Goal: Information Seeking & Learning: Learn about a topic

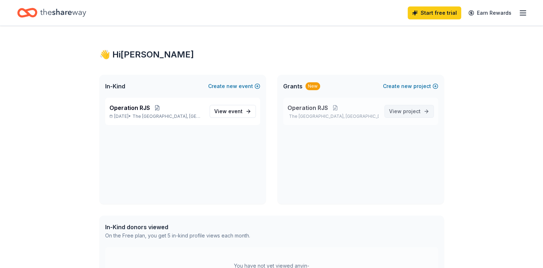
click at [400, 109] on span "View project" at bounding box center [405, 111] width 32 height 9
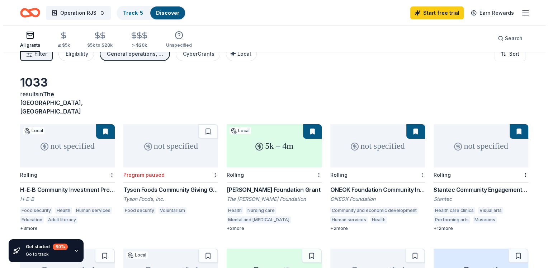
scroll to position [8, 0]
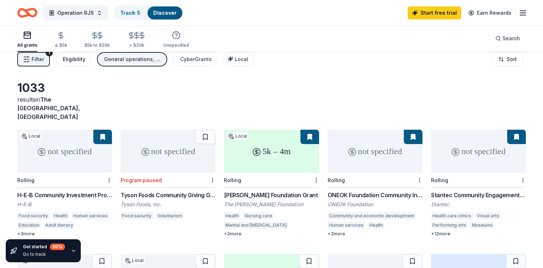
click at [82, 56] on div "Eligibility" at bounding box center [74, 59] width 23 height 9
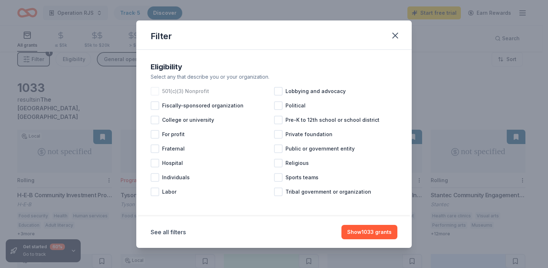
click at [203, 88] on span "501(c)(3) Nonprofit" at bounding box center [185, 91] width 47 height 9
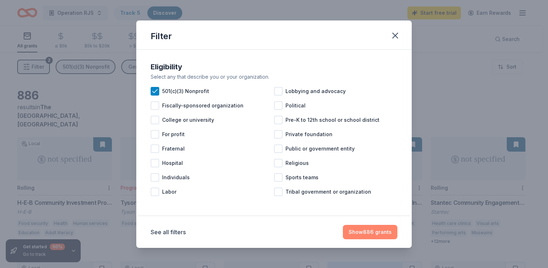
click at [365, 230] on button "Show 886 grants" at bounding box center [370, 232] width 55 height 14
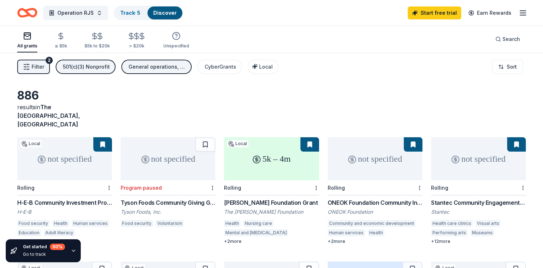
click at [72, 153] on div "not specified" at bounding box center [64, 158] width 95 height 43
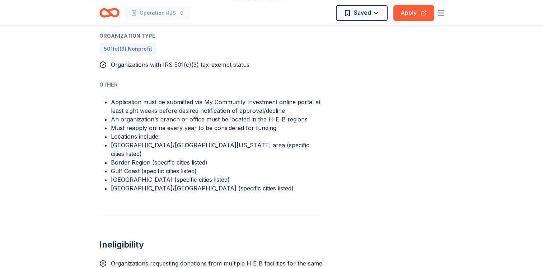
scroll to position [492, 0]
